Goal: Transaction & Acquisition: Purchase product/service

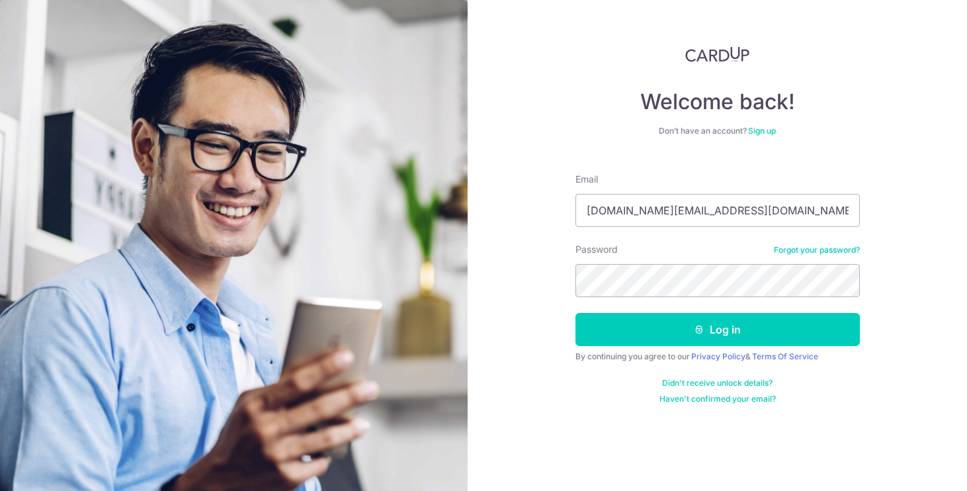
type input "yiqin.ng@gmail.com"
click at [717, 329] on button "Log in" at bounding box center [717, 329] width 284 height 33
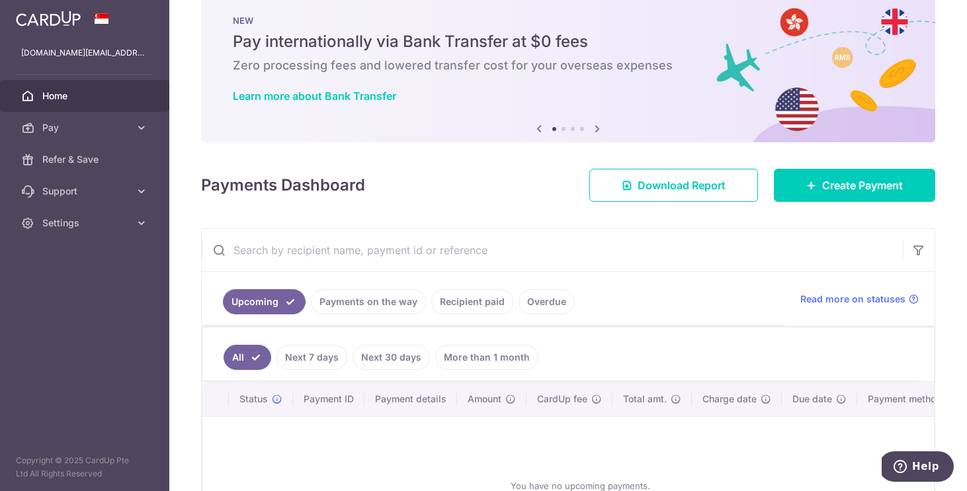
scroll to position [26, 0]
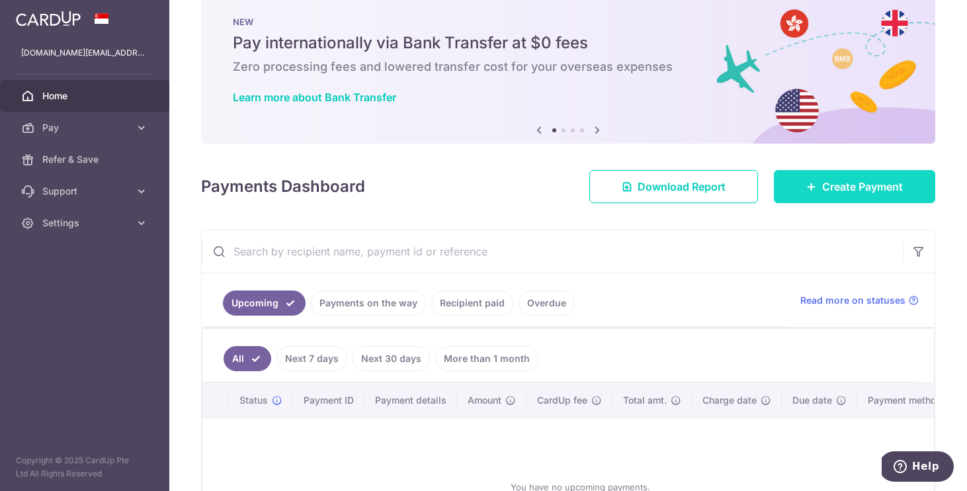
click at [821, 196] on link "Create Payment" at bounding box center [854, 186] width 161 height 33
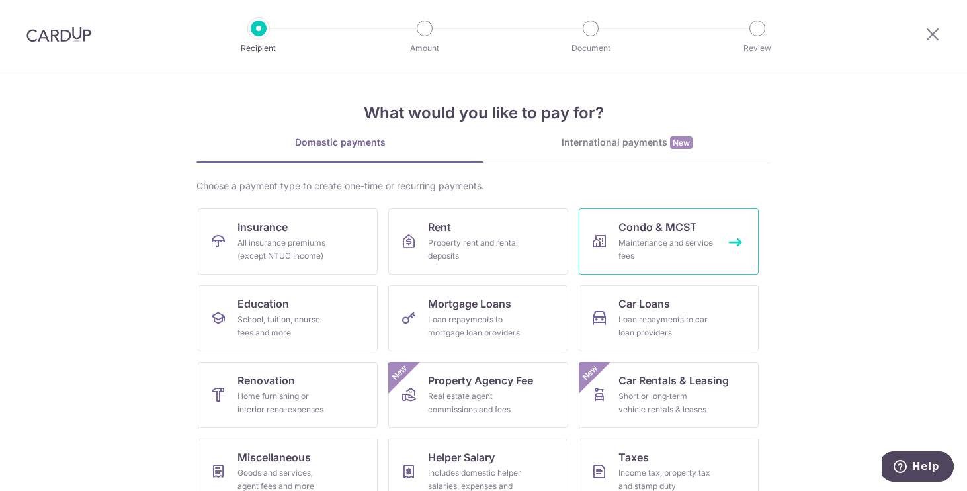
click at [678, 241] on div "Maintenance and service fees" at bounding box center [665, 249] width 95 height 26
click at [628, 249] on div "Maintenance and service fees" at bounding box center [665, 249] width 95 height 26
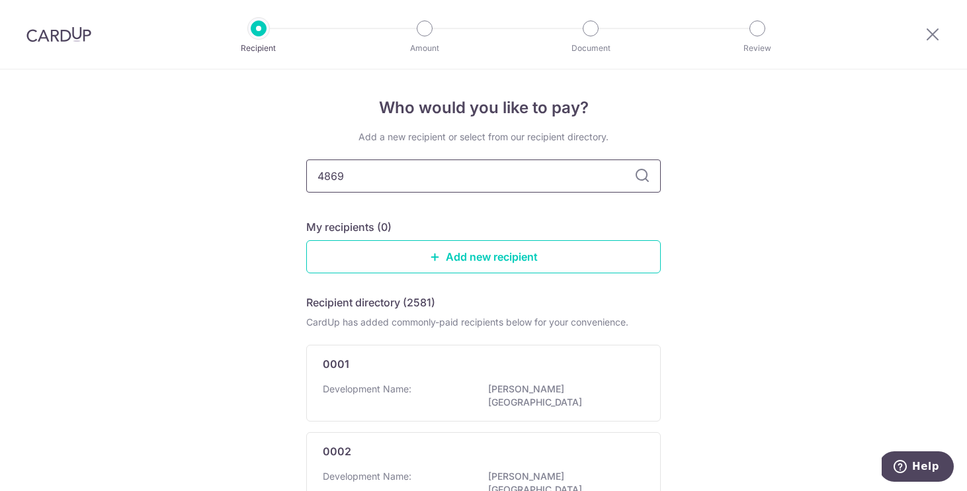
type input "4869"
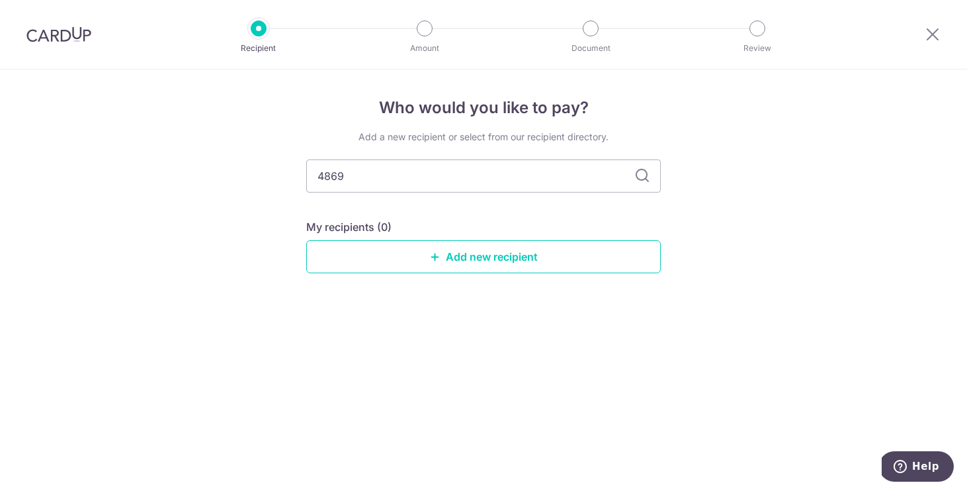
click at [640, 178] on icon at bounding box center [642, 176] width 16 height 16
click at [506, 262] on link "Add new recipient" at bounding box center [483, 256] width 354 height 33
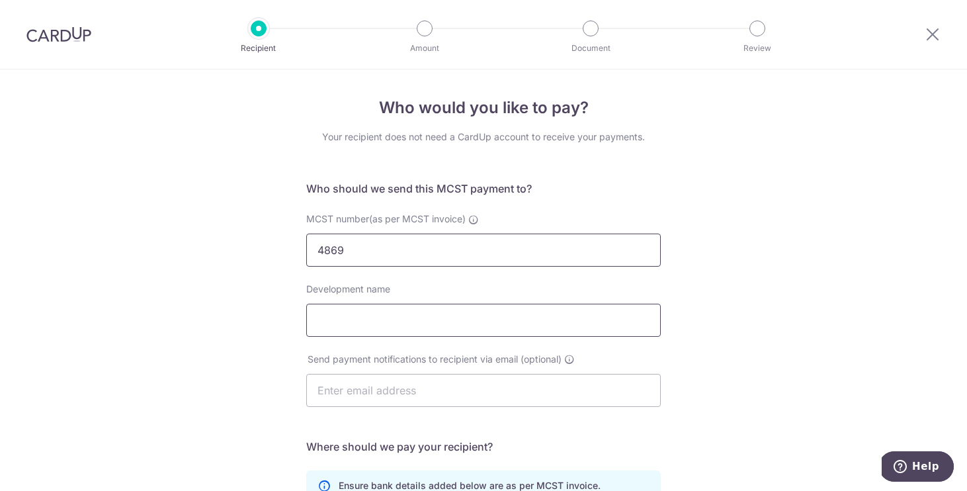
type input "4869"
type input "Riverfront Residences"
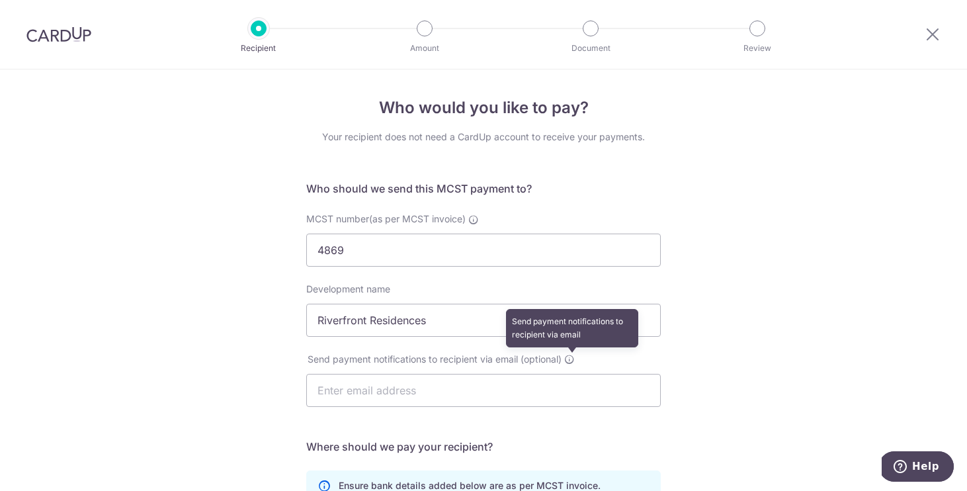
click at [570, 354] on icon at bounding box center [569, 359] width 11 height 11
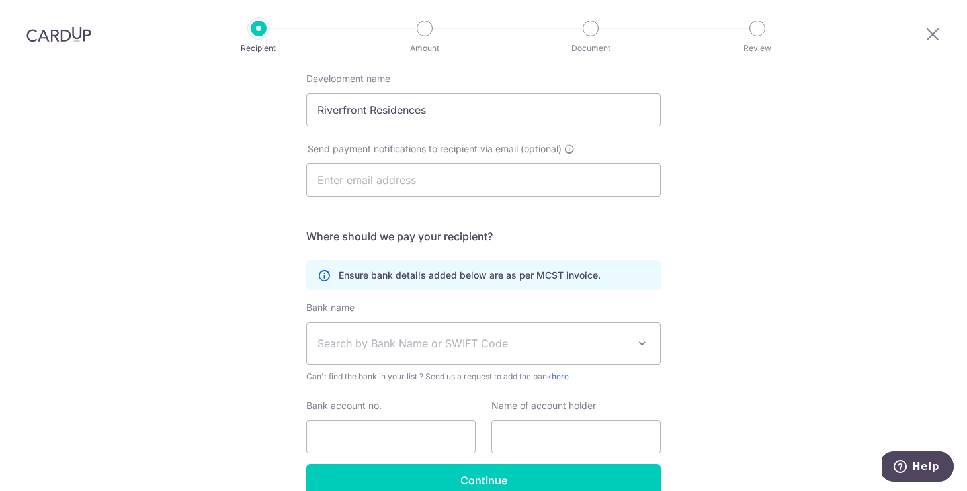
scroll to position [220, 0]
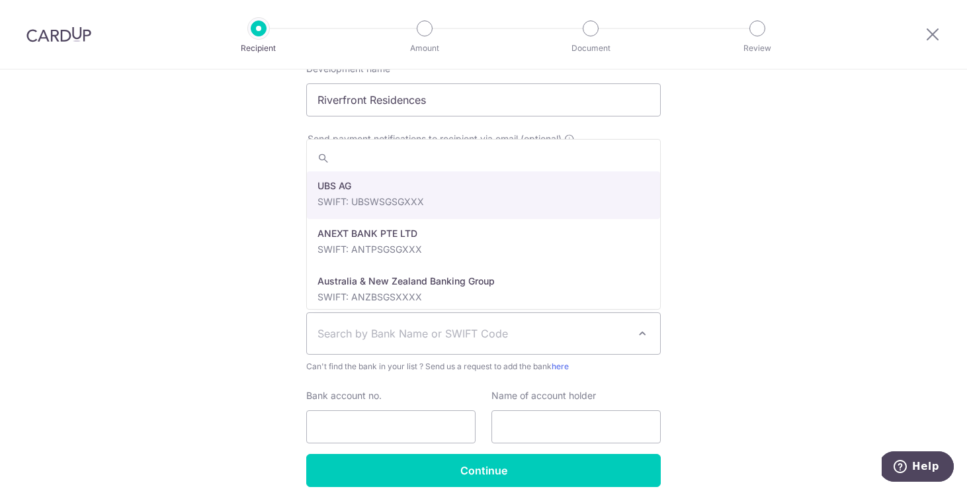
click at [508, 341] on span "Search by Bank Name or SWIFT Code" at bounding box center [483, 333] width 353 height 41
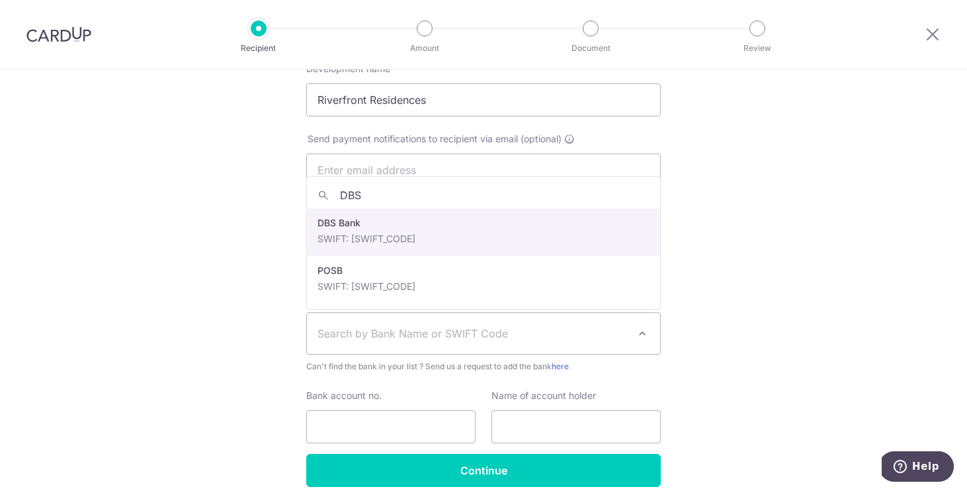
type input "DBS"
select select "6"
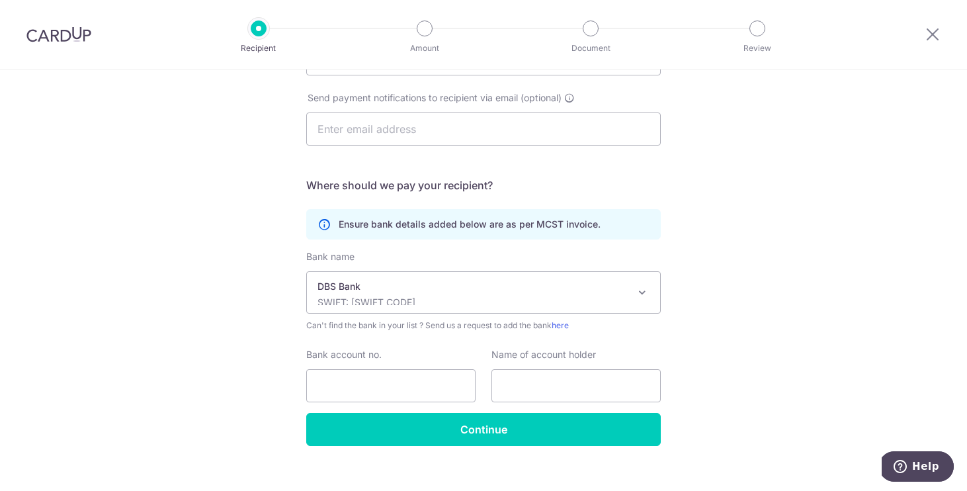
scroll to position [265, 0]
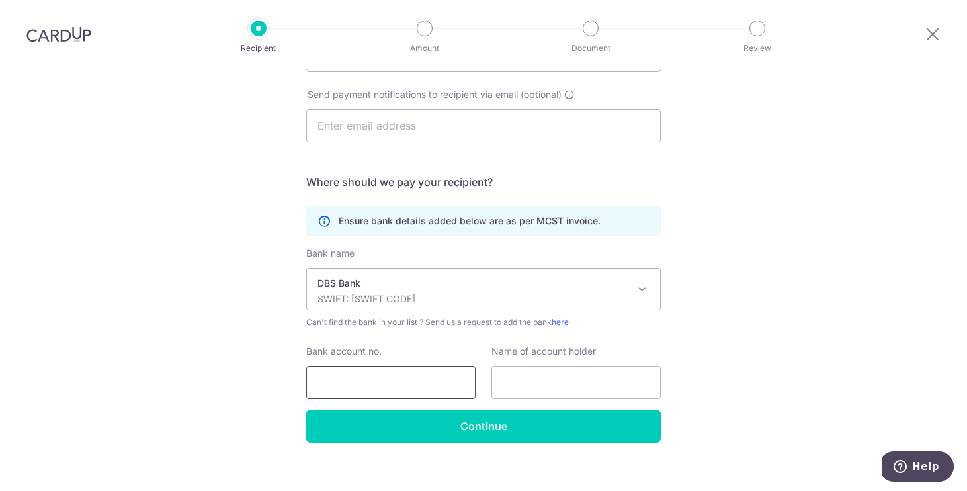
click at [442, 386] on input "Bank account no." at bounding box center [390, 382] width 169 height 33
type input "0721199408"
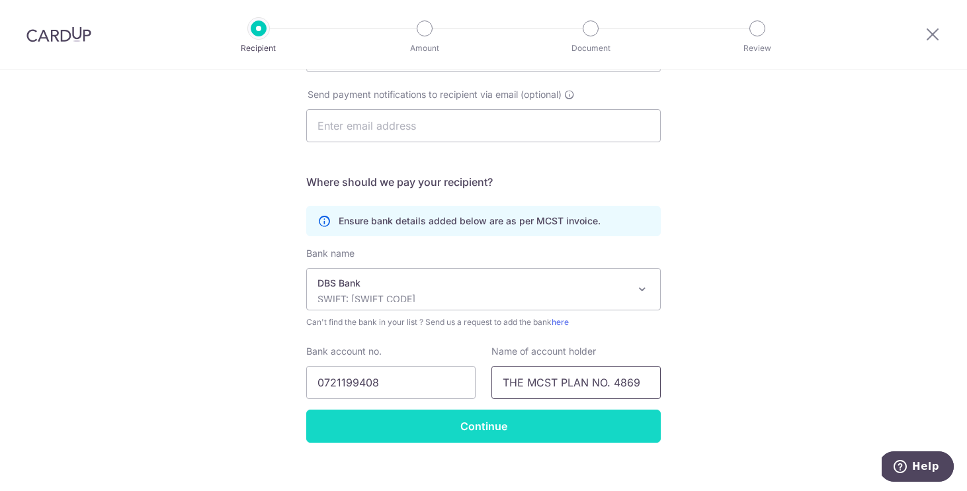
type input "THE MCST PLAN NO. 4869"
click at [595, 428] on input "Continue" at bounding box center [483, 425] width 354 height 33
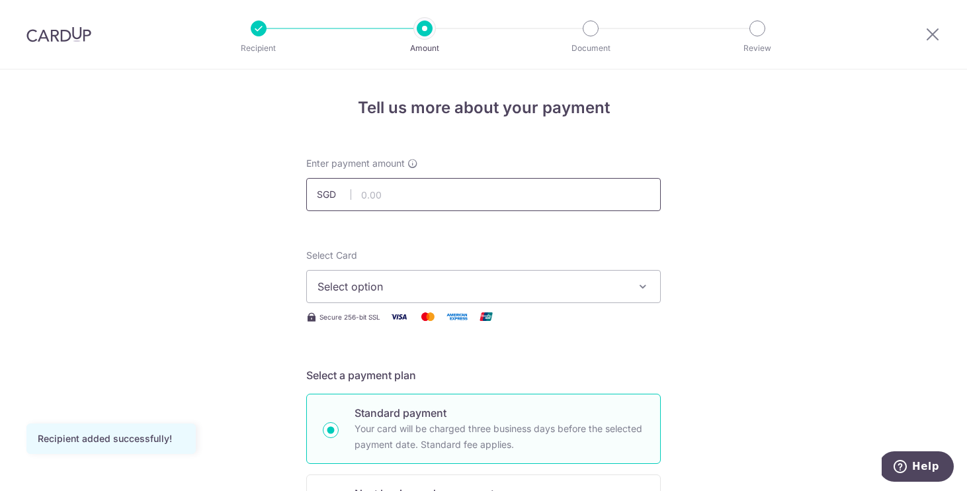
click at [488, 197] on input "text" at bounding box center [483, 194] width 354 height 33
type input "652.37"
click at [462, 286] on span "Select option" at bounding box center [471, 286] width 308 height 16
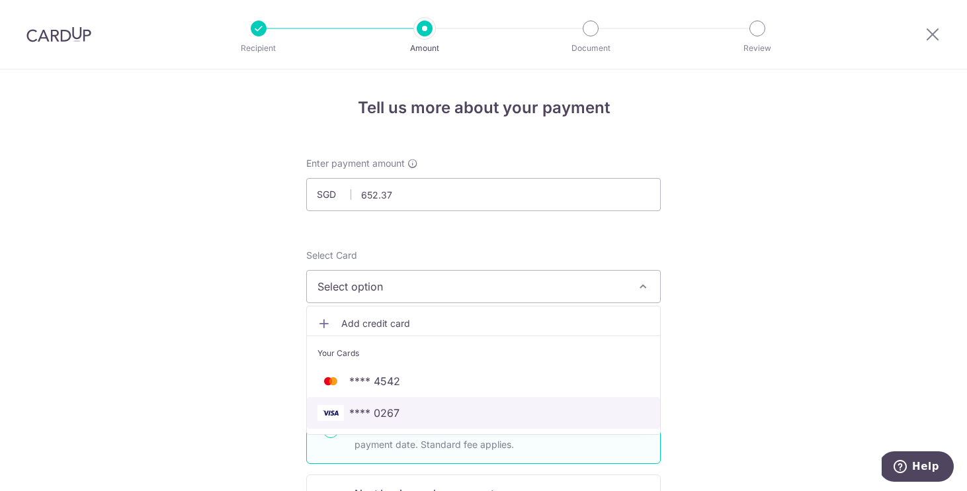
click at [445, 406] on span "**** 0267" at bounding box center [483, 413] width 332 height 16
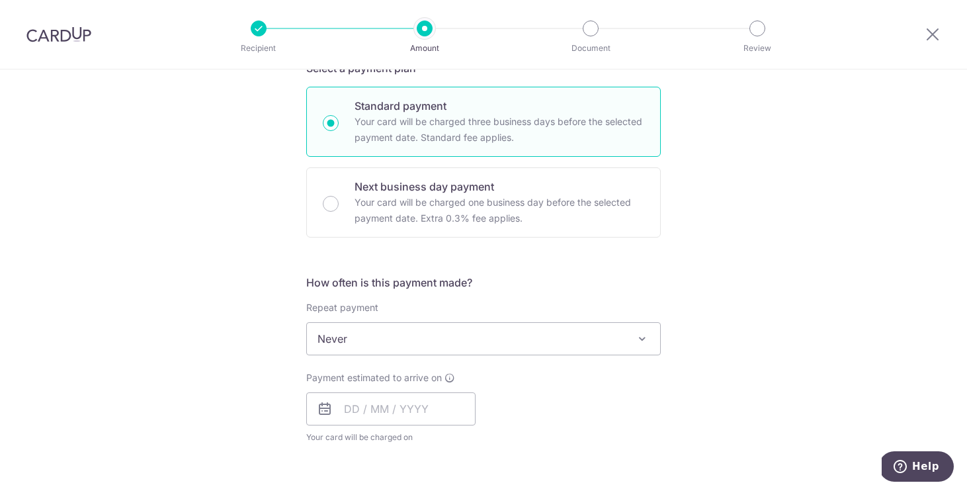
scroll to position [309, 0]
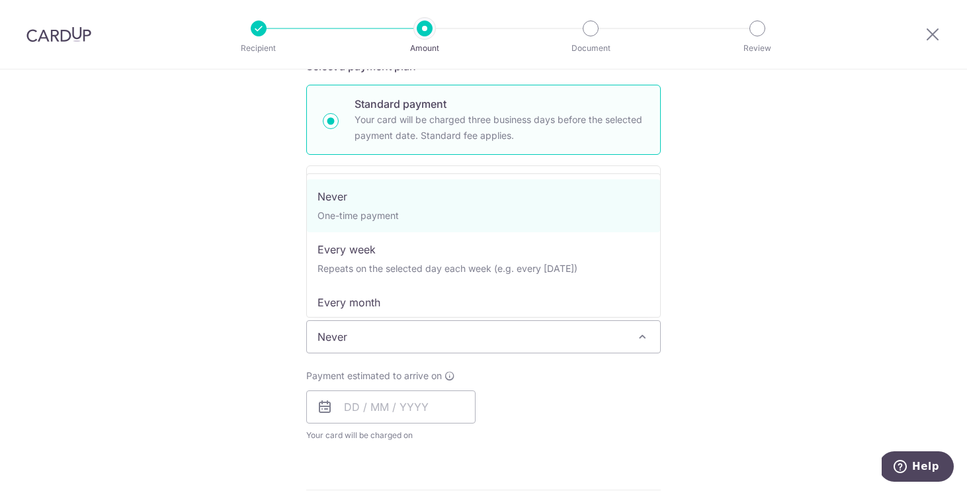
click at [472, 339] on span "Never" at bounding box center [483, 337] width 353 height 32
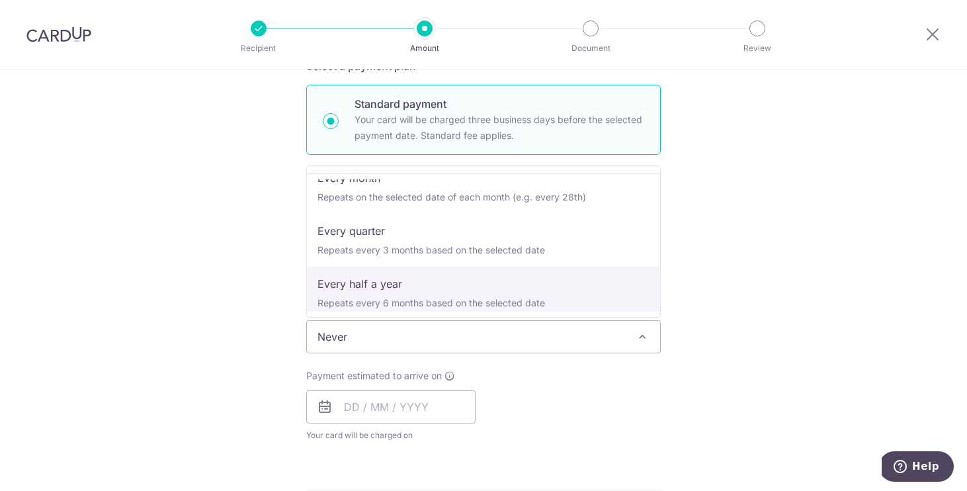
scroll to position [118, 0]
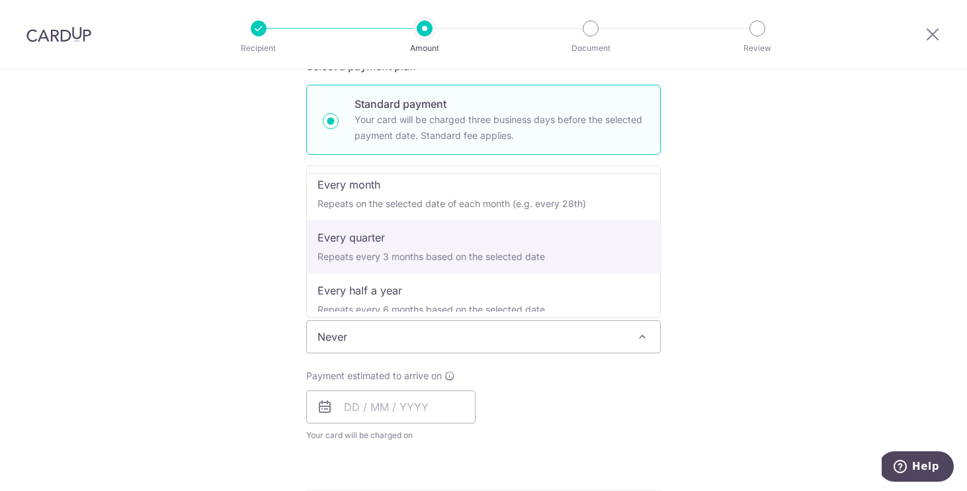
select select "4"
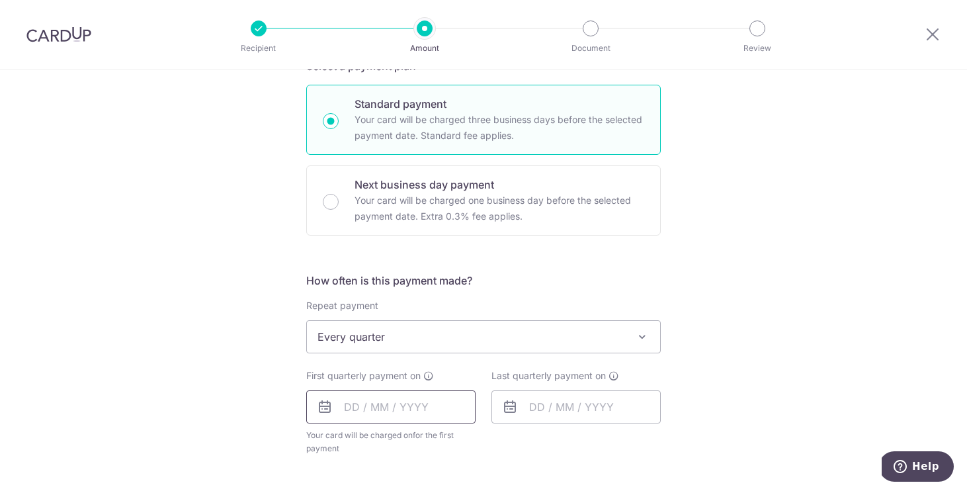
click at [398, 411] on input "text" at bounding box center [390, 406] width 169 height 33
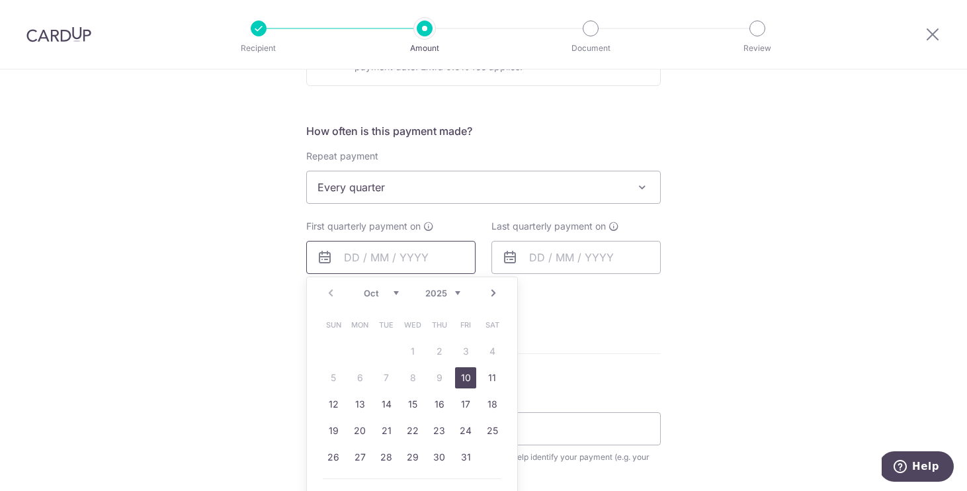
scroll to position [460, 0]
click at [467, 378] on link "10" at bounding box center [465, 376] width 21 height 21
type input "[DATE]"
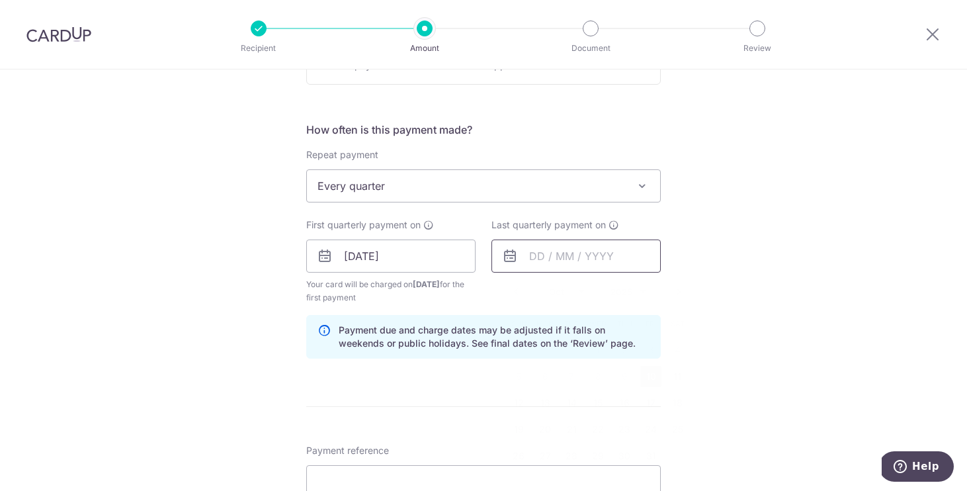
click at [530, 261] on input "text" at bounding box center [575, 255] width 169 height 33
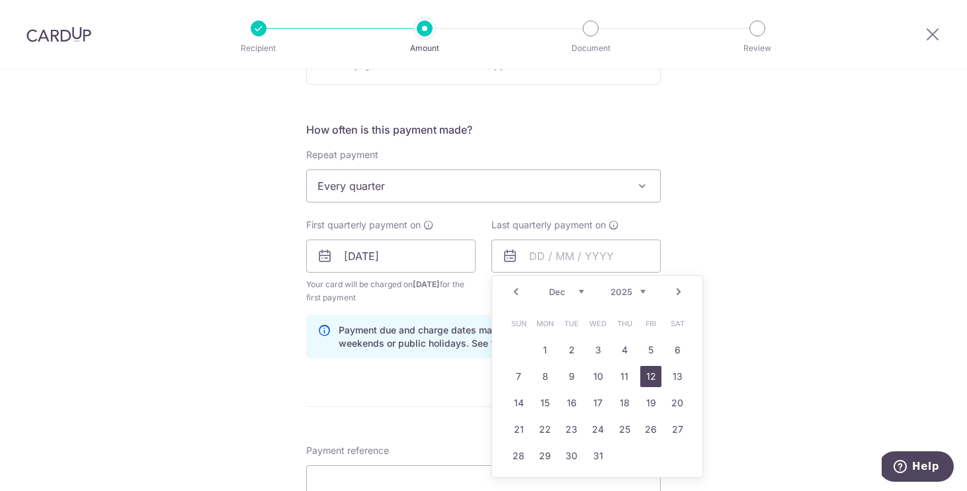
click at [654, 378] on link "12" at bounding box center [650, 376] width 21 height 21
type input "12/12/2025"
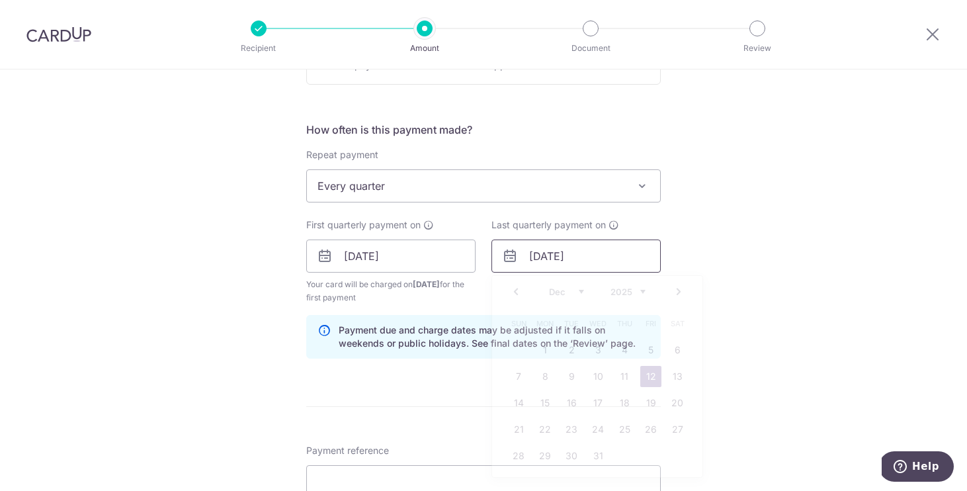
click at [579, 264] on input "12/12/2025" at bounding box center [575, 255] width 169 height 33
click at [706, 358] on div "Tell us more about your payment Enter payment amount SGD 652.37 652.37 Recipien…" at bounding box center [483, 242] width 967 height 1264
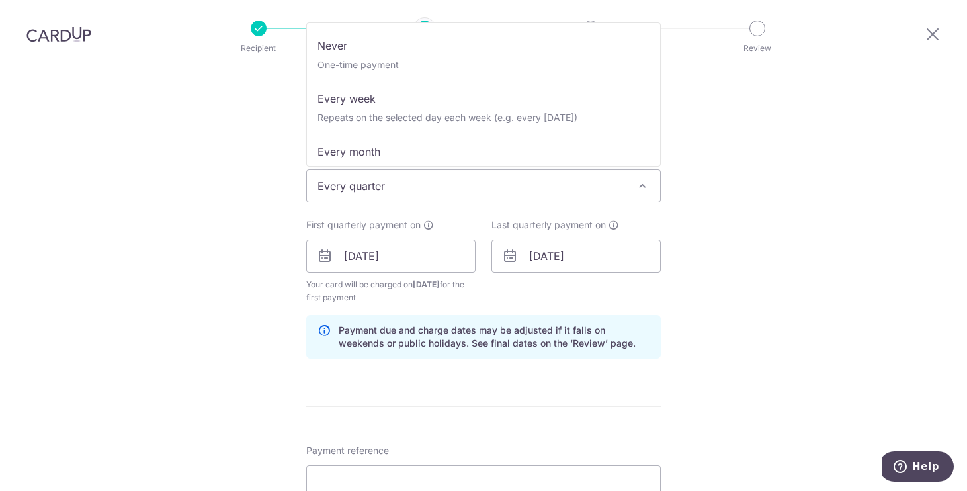
click at [568, 185] on span "Every quarter" at bounding box center [483, 186] width 353 height 32
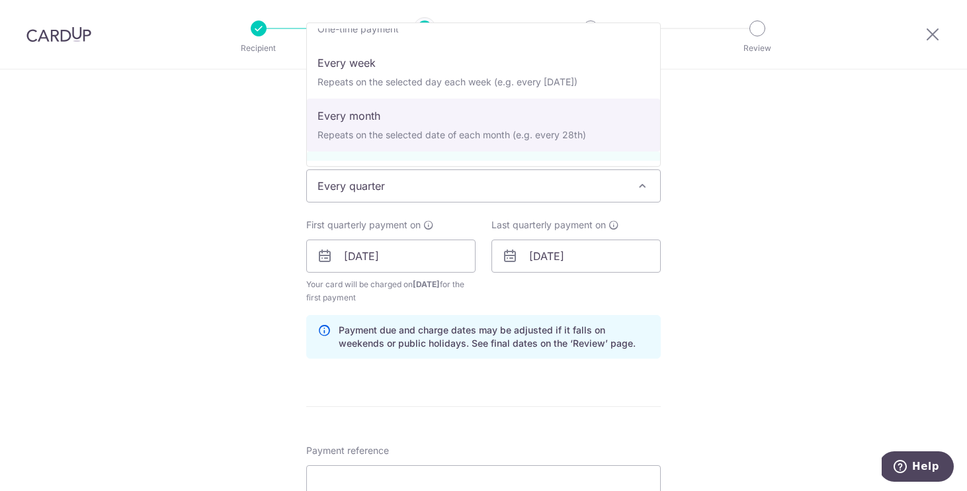
scroll to position [0, 0]
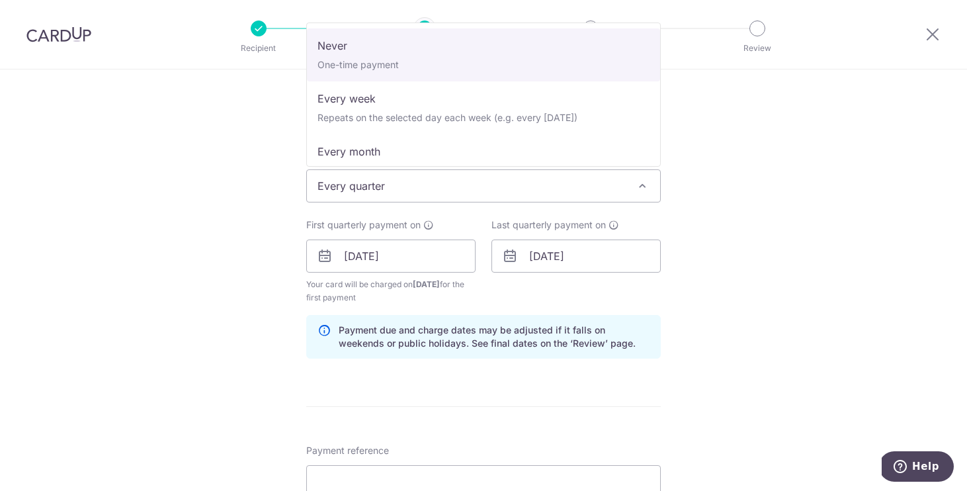
select select "1"
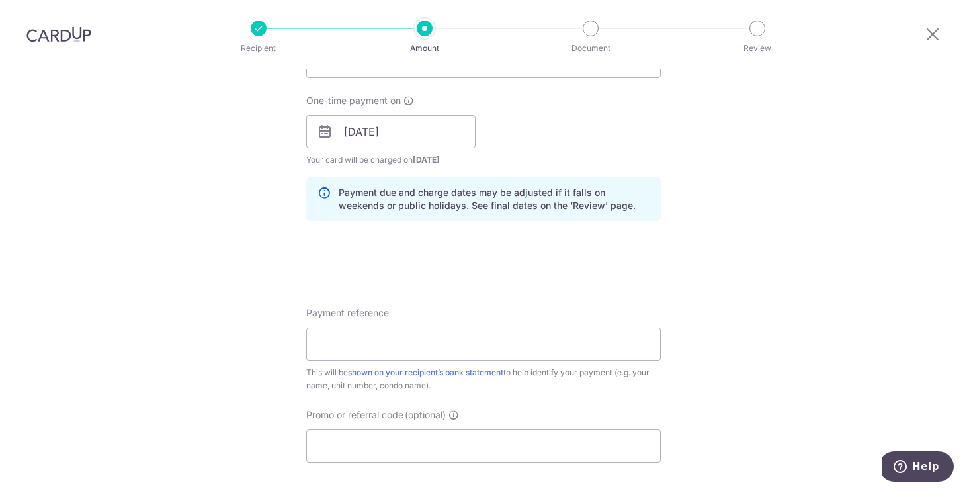
scroll to position [585, 0]
click at [460, 333] on input "Payment reference" at bounding box center [483, 342] width 354 height 33
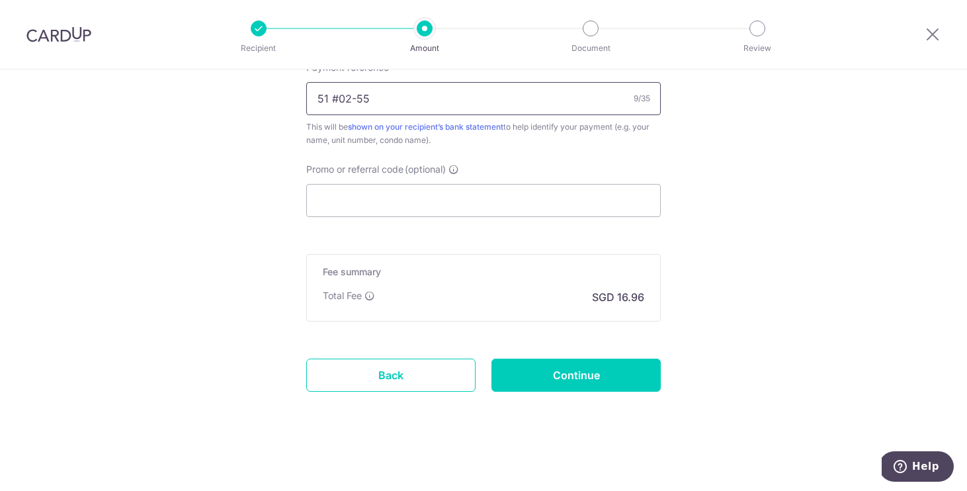
scroll to position [829, 0]
type input "51 #02-55"
click at [593, 374] on input "Continue" at bounding box center [575, 374] width 169 height 33
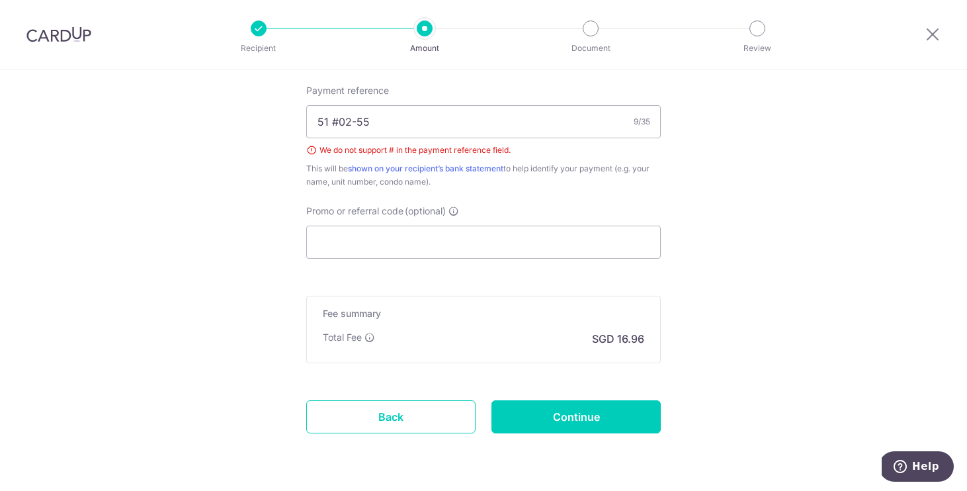
scroll to position [804, 0]
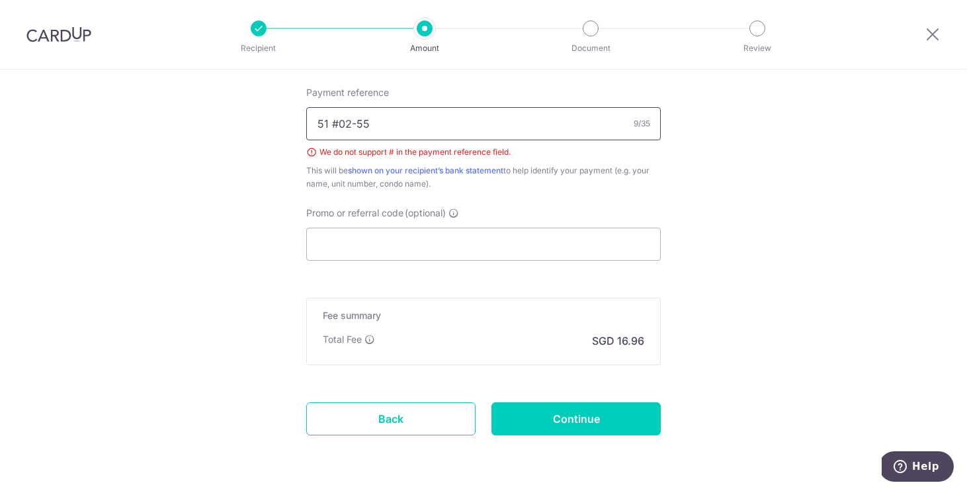
click at [340, 124] on input "51 #02-55" at bounding box center [483, 123] width 354 height 33
type input "51 02-55"
click at [563, 413] on input "Continue" at bounding box center [575, 418] width 169 height 33
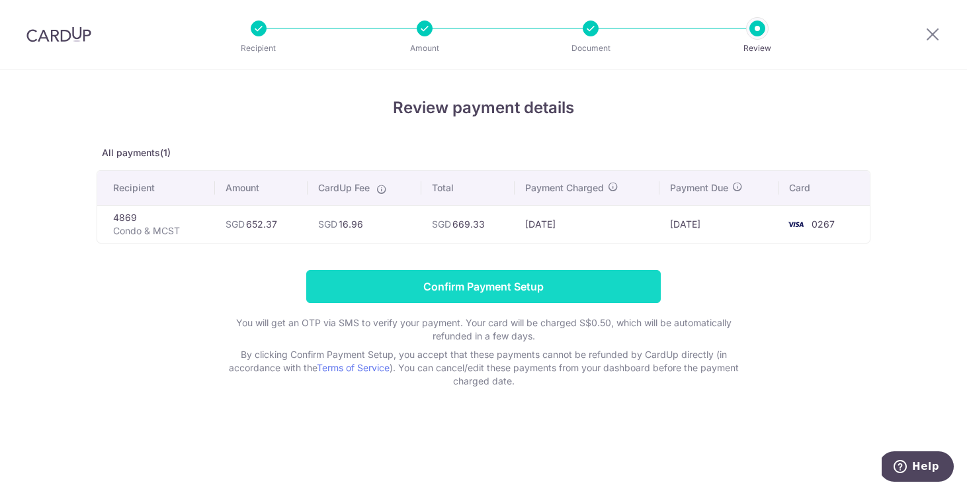
click at [540, 292] on input "Confirm Payment Setup" at bounding box center [483, 286] width 354 height 33
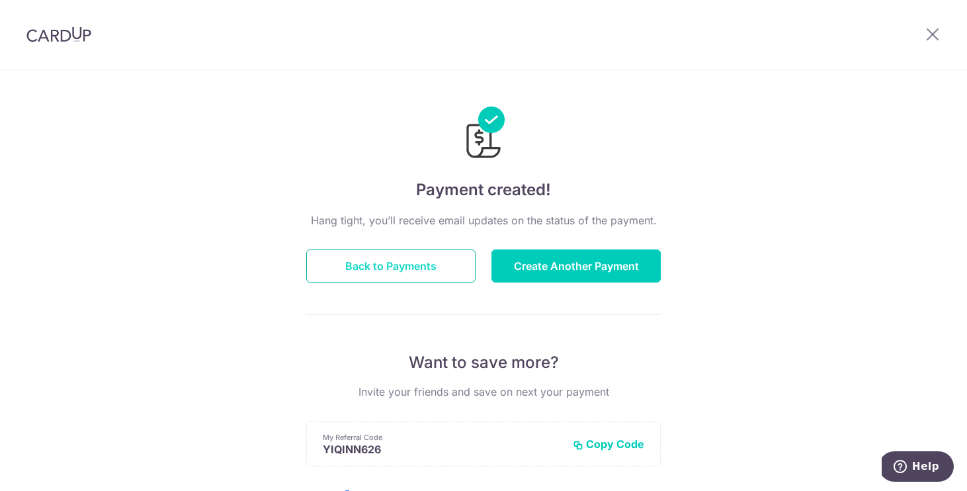
click at [422, 272] on button "Back to Payments" at bounding box center [390, 265] width 169 height 33
